Goal: Browse casually

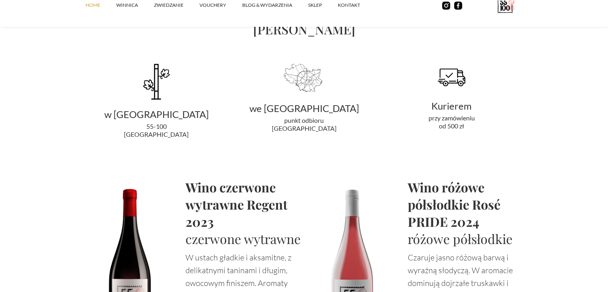
scroll to position [1579, 0]
click at [202, 181] on h1 "Wino czerwone wytrawne Regent 2023" at bounding box center [244, 205] width 119 height 52
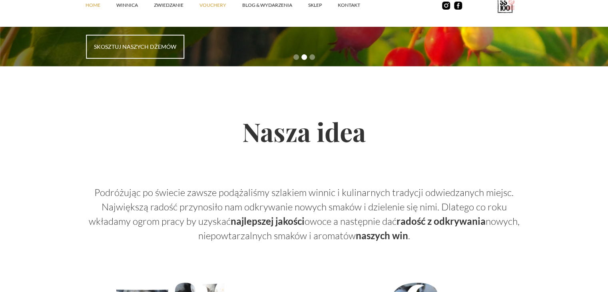
scroll to position [2491, 0]
